Goal: Information Seeking & Learning: Check status

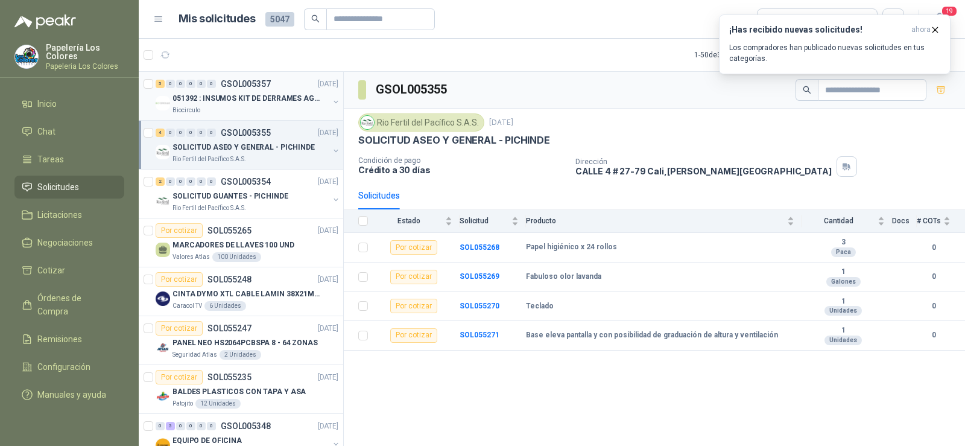
click at [247, 106] on div "Biocirculo" at bounding box center [250, 111] width 156 height 10
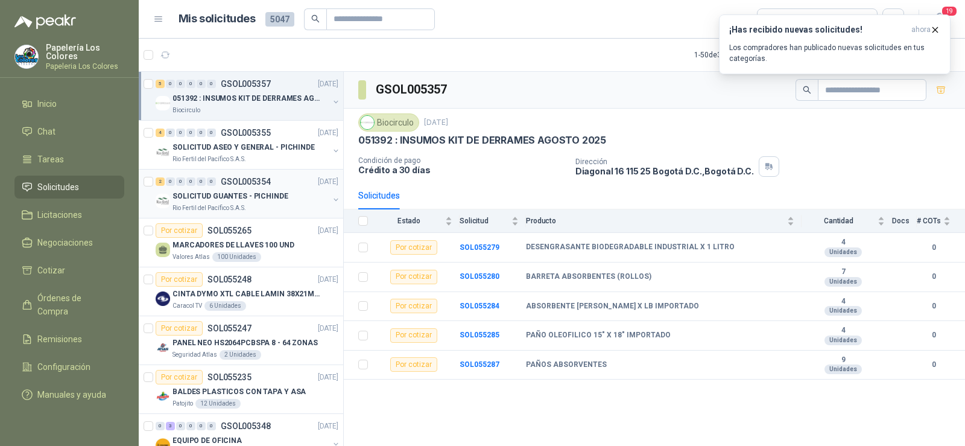
click at [234, 201] on p "SOLICITUD GUANTES - PICHINDE" at bounding box center [230, 196] width 116 height 11
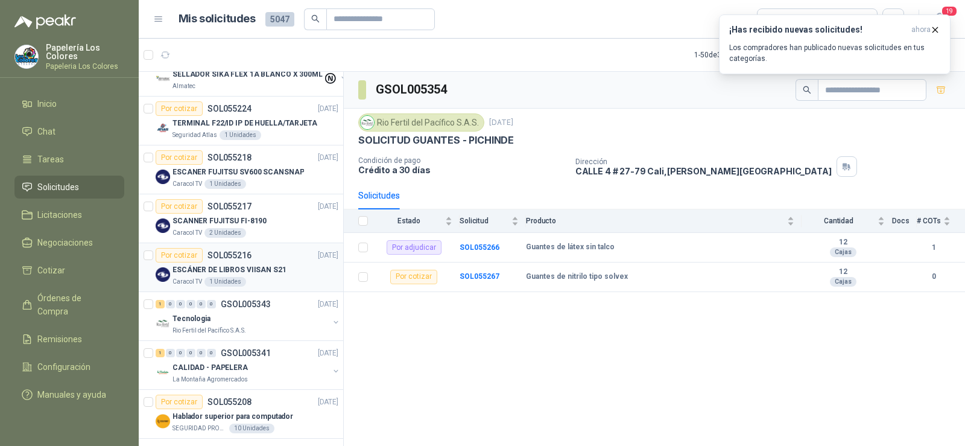
scroll to position [482, 0]
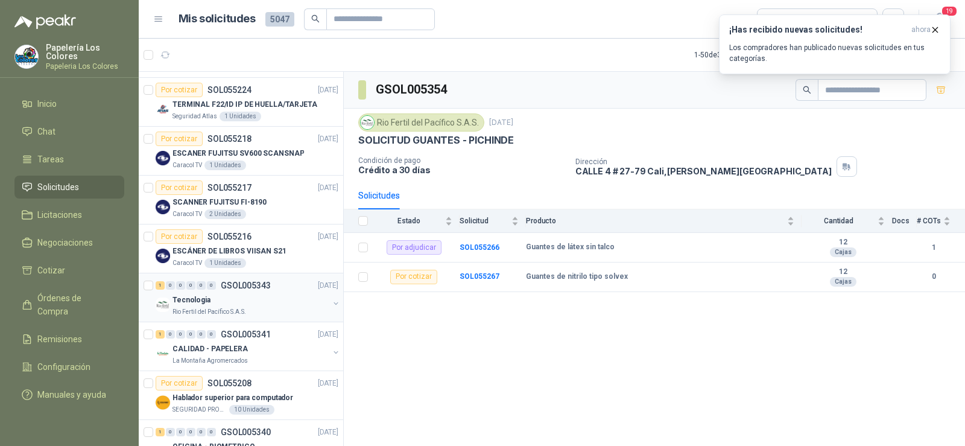
click at [214, 301] on div "Tecnologia" at bounding box center [250, 299] width 156 height 14
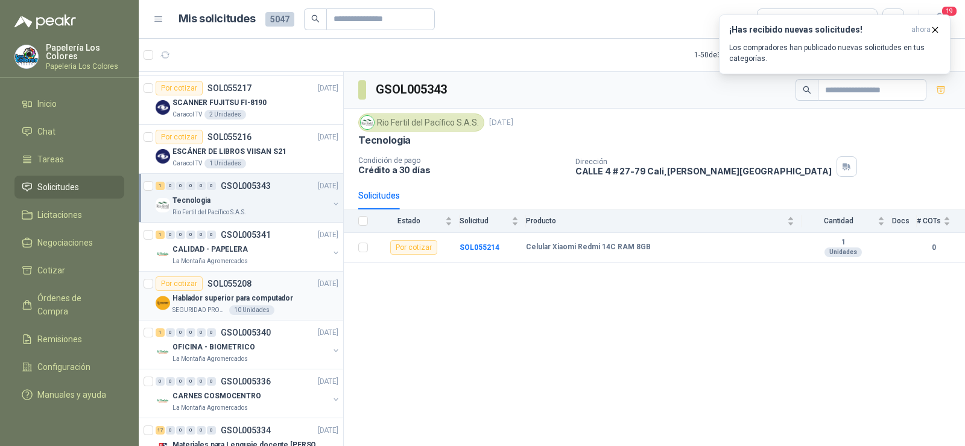
scroll to position [603, 0]
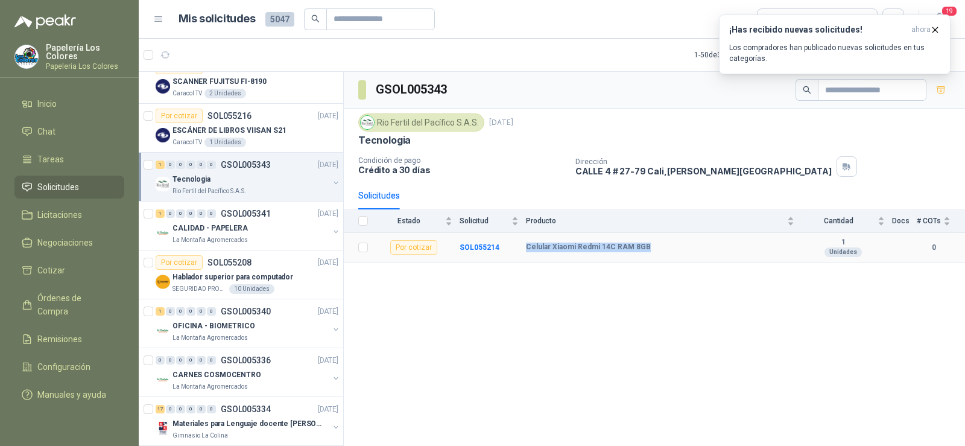
drag, startPoint x: 654, startPoint y: 248, endPoint x: 507, endPoint y: 248, distance: 147.7
click at [507, 248] on tr "Por cotizar SOL055214 Celular Xiaomi Redmi 14C RAM 8GB 1 Unidades 0" at bounding box center [654, 248] width 621 height 30
copy tr "Celular Xiaomi Redmi 14C RAM 8GB"
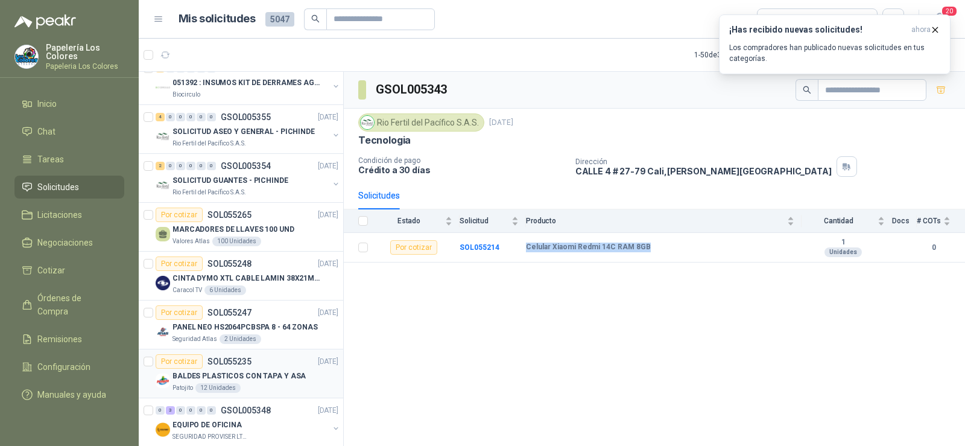
scroll to position [0, 0]
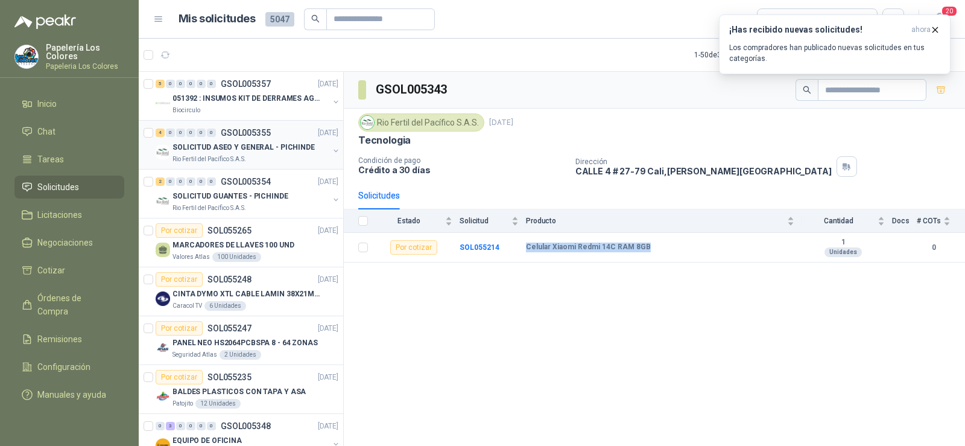
click at [201, 153] on p "SOLICITUD ASEO Y GENERAL - PICHINDE" at bounding box center [243, 147] width 142 height 11
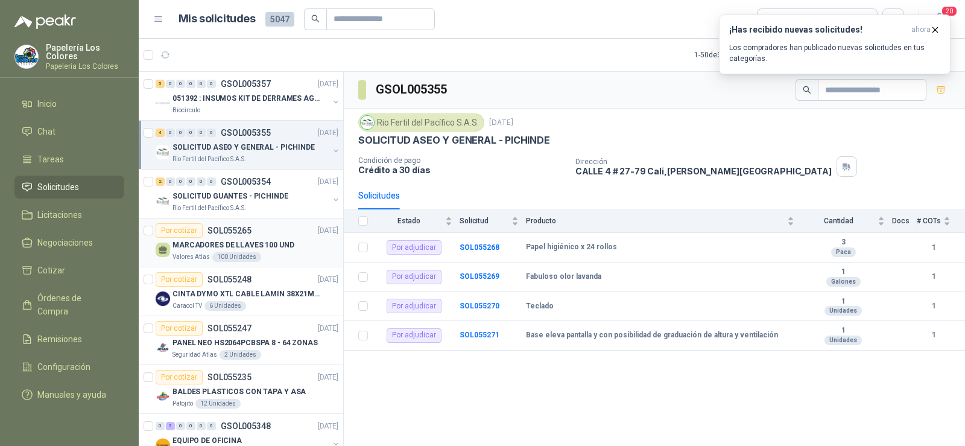
click at [197, 253] on p "Valores Atlas" at bounding box center [190, 257] width 37 height 10
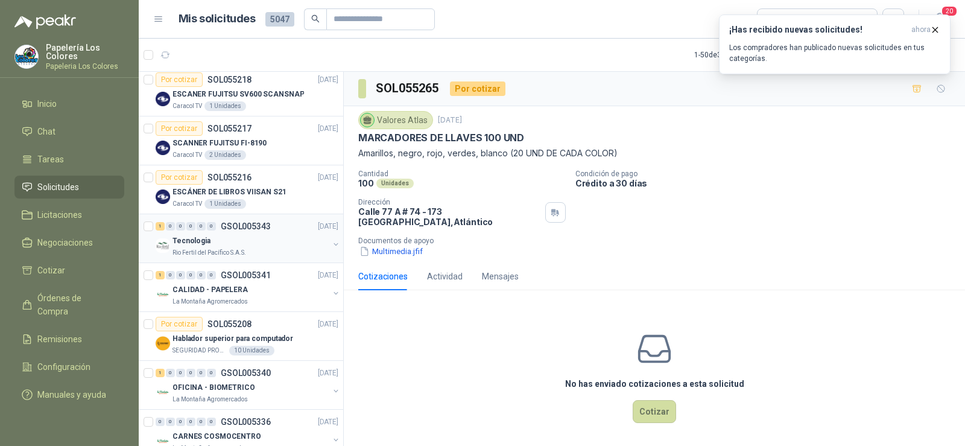
scroll to position [543, 0]
click at [192, 248] on p "Rio Fertil del Pacífico S.A.S." at bounding box center [209, 252] width 74 height 10
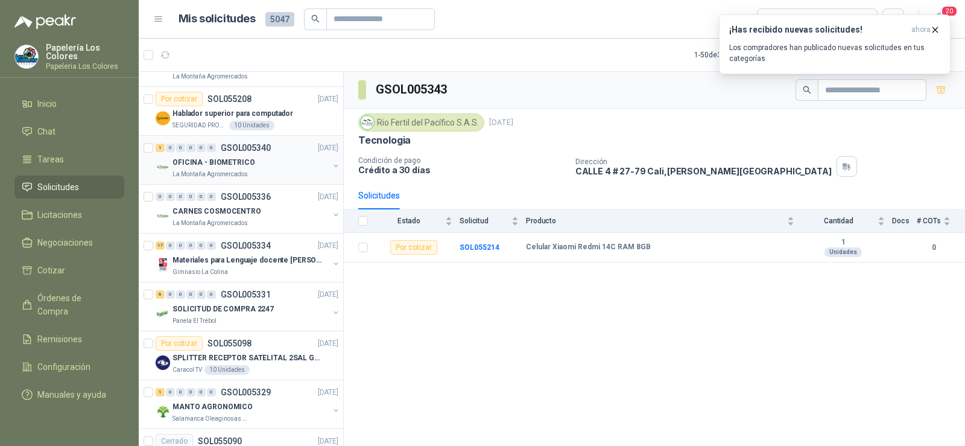
scroll to position [784, 0]
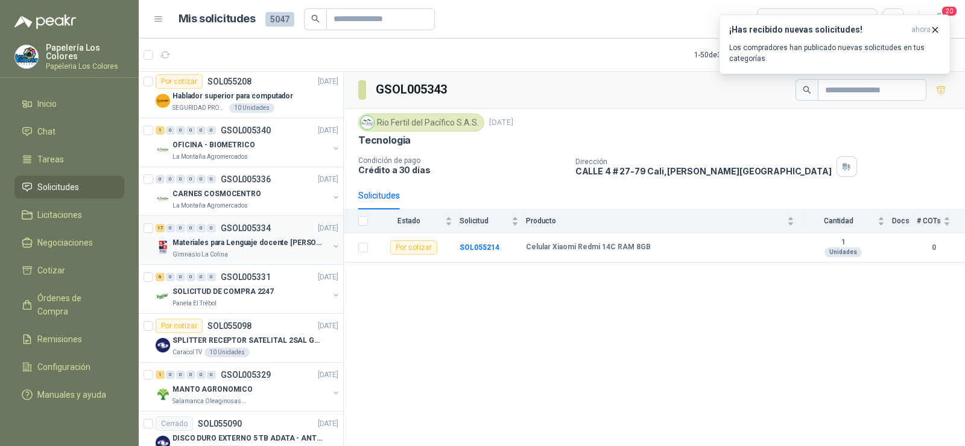
click at [196, 260] on div "17 0 0 0 0 0 GSOL005334 [DATE] Materiales para Lenguaje docente [PERSON_NAME] G…" at bounding box center [241, 240] width 204 height 49
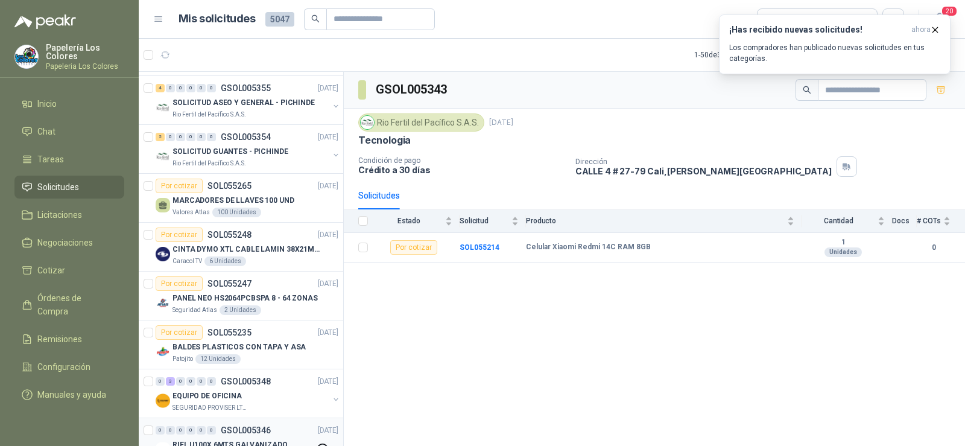
scroll to position [0, 0]
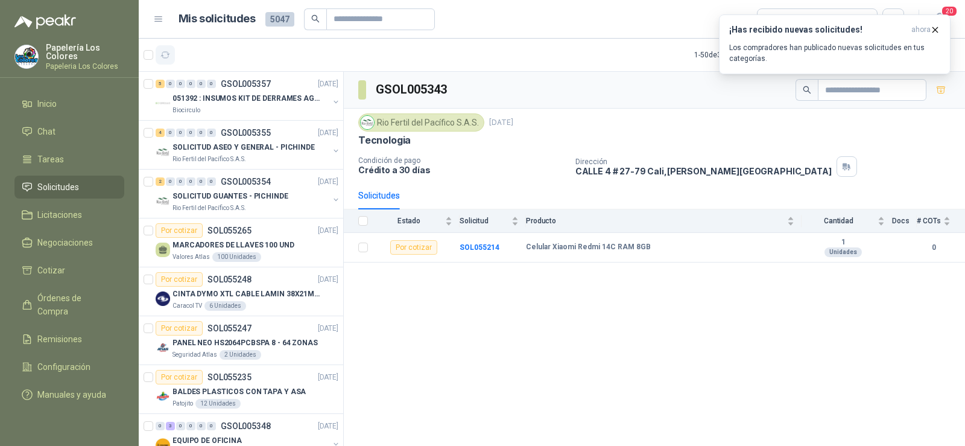
click at [162, 55] on icon "button" at bounding box center [165, 55] width 9 height 6
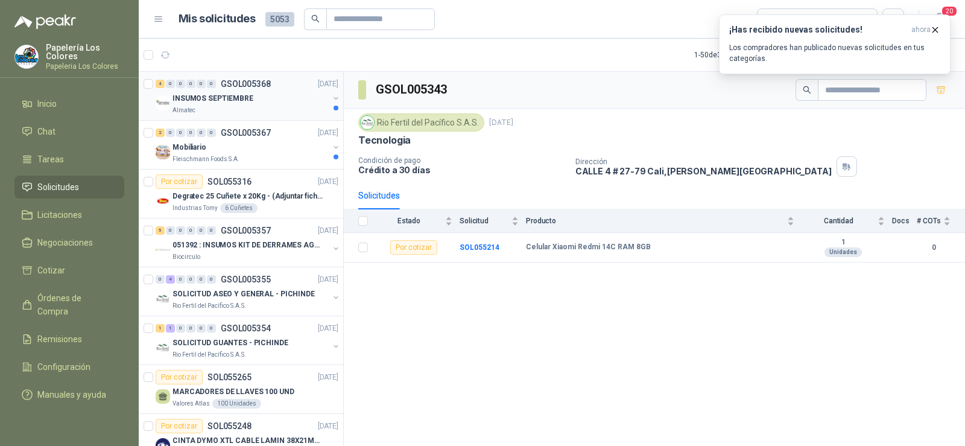
click at [230, 99] on p "INSUMOS SEPTIEMBRE" at bounding box center [212, 98] width 81 height 11
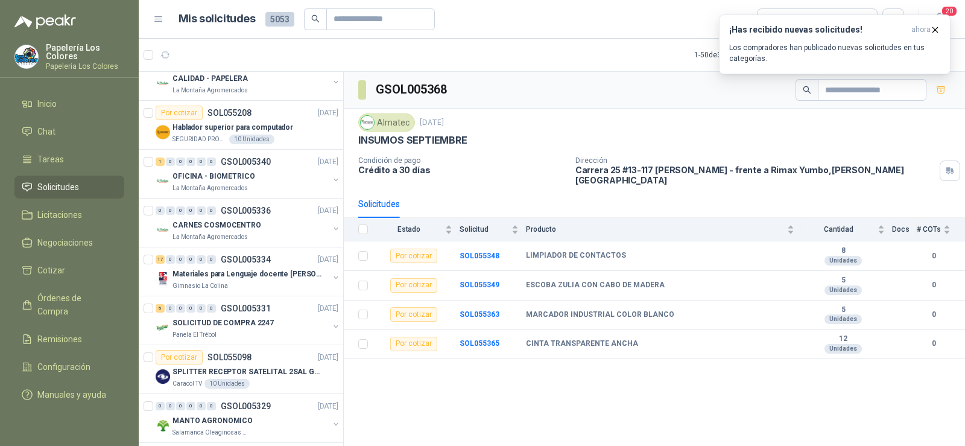
scroll to position [965, 0]
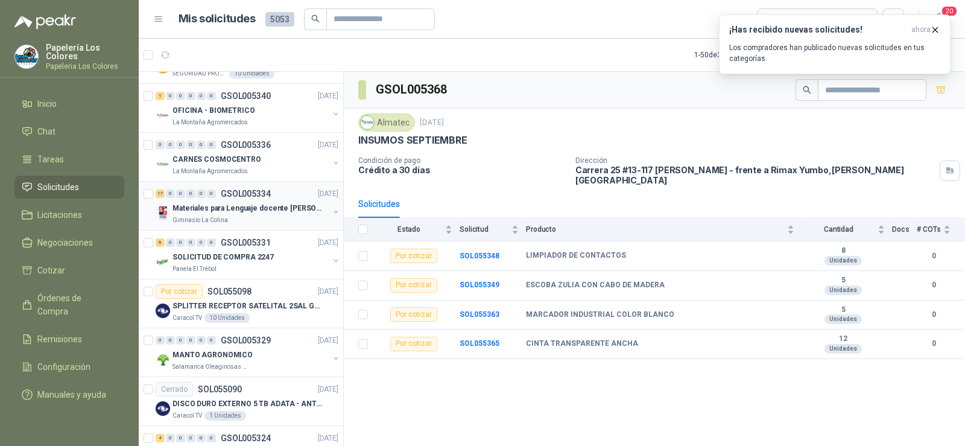
click at [239, 210] on p "Materiales para Lenguaje docente [PERSON_NAME]" at bounding box center [247, 208] width 150 height 11
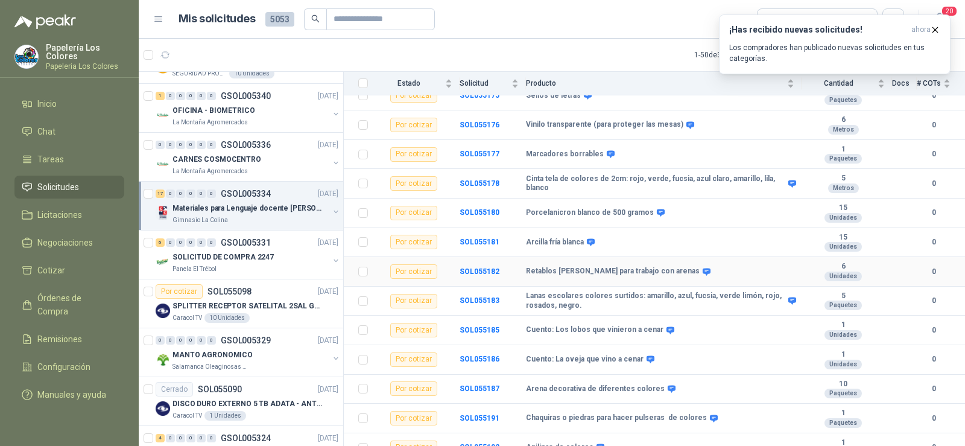
scroll to position [281, 0]
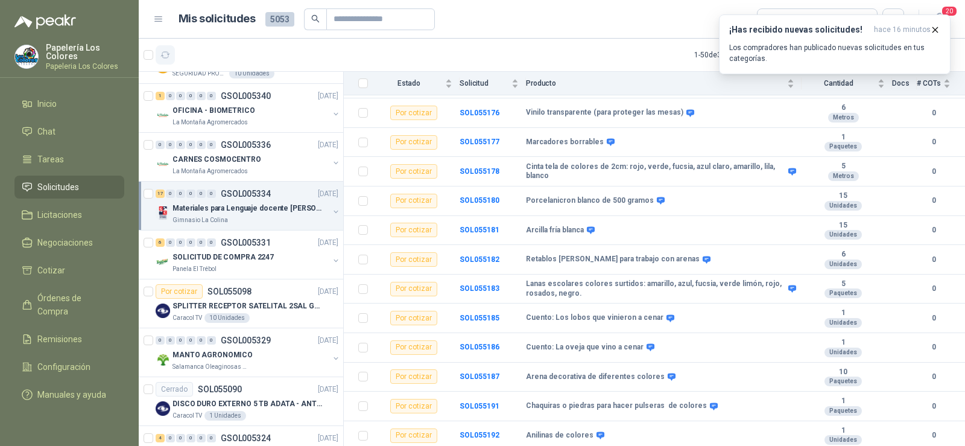
click at [165, 51] on icon "button" at bounding box center [165, 55] width 10 height 10
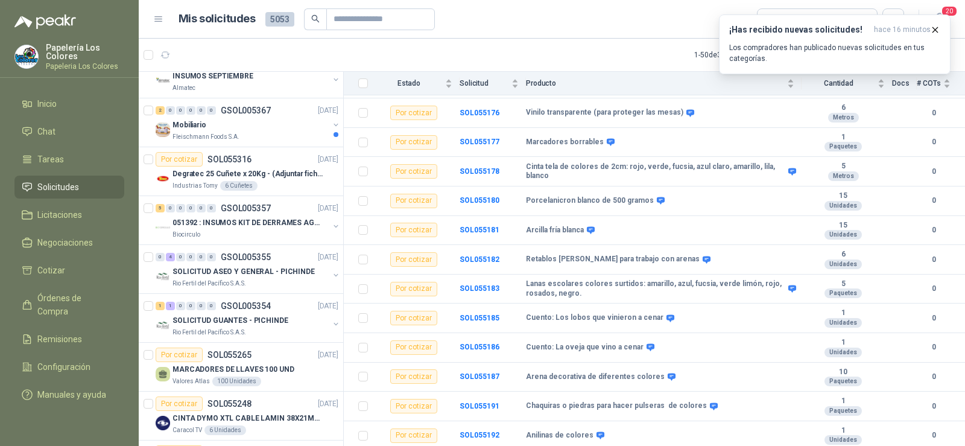
scroll to position [0, 0]
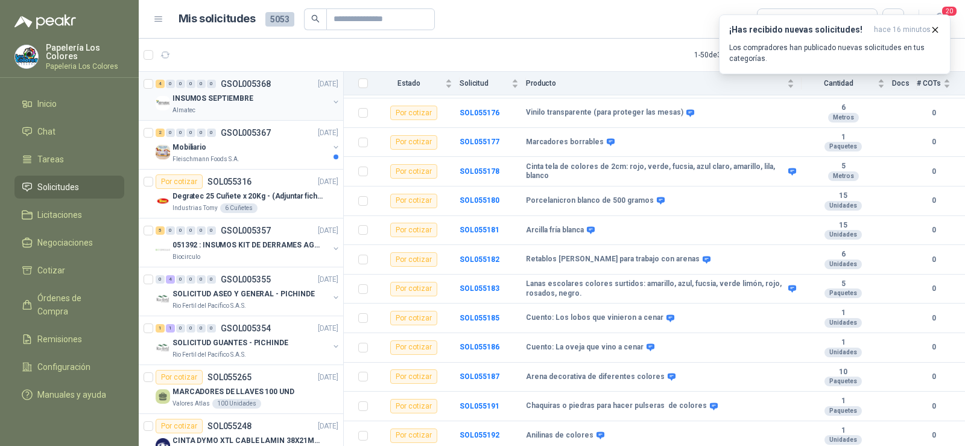
click at [212, 101] on p "INSUMOS SEPTIEMBRE" at bounding box center [212, 98] width 81 height 11
